Goal: Use online tool/utility: Use online tool/utility

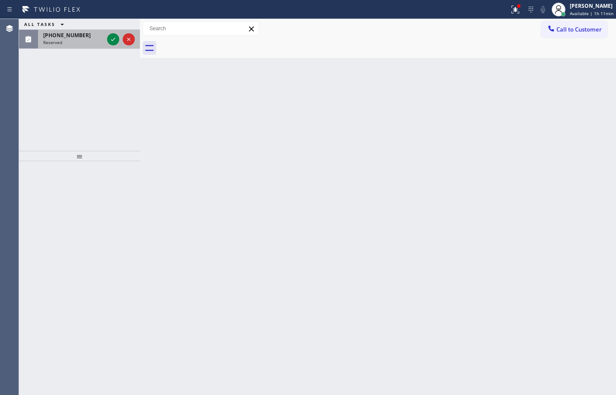
click at [60, 34] on span "[PHONE_NUMBER]" at bounding box center [67, 35] width 48 height 7
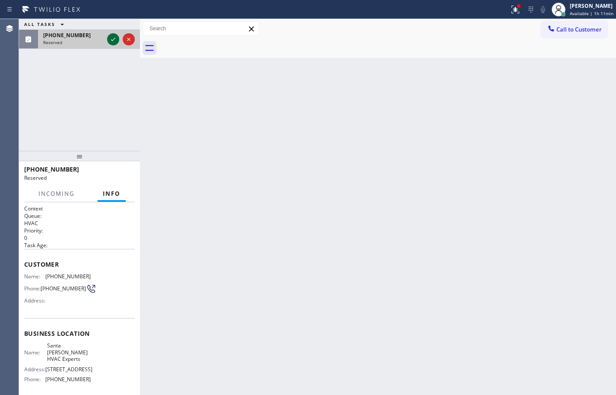
click at [113, 42] on icon at bounding box center [113, 39] width 10 height 10
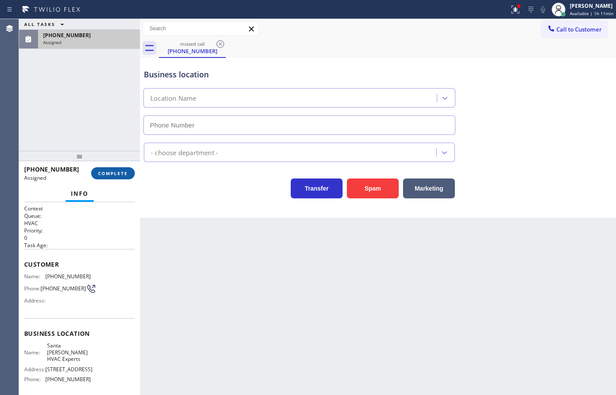
type input "[PHONE_NUMBER]"
click at [116, 170] on span "COMPLETE" at bounding box center [113, 173] width 30 height 6
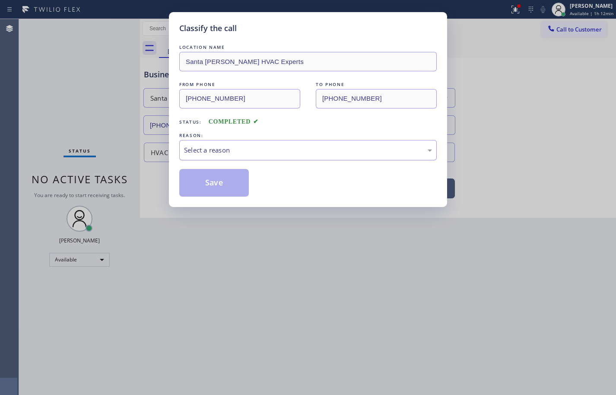
click at [210, 148] on div "Select a reason" at bounding box center [308, 150] width 248 height 10
click at [226, 186] on button "Save" at bounding box center [214, 183] width 70 height 28
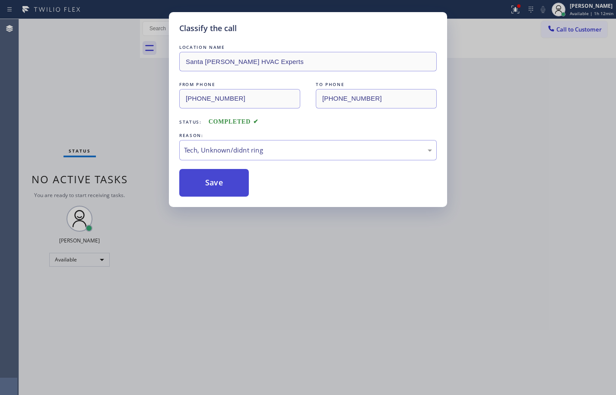
click at [226, 186] on button "Save" at bounding box center [214, 183] width 70 height 28
